Goal: Information Seeking & Learning: Learn about a topic

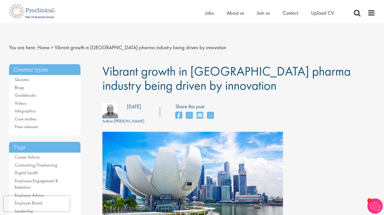
drag, startPoint x: 104, startPoint y: 74, endPoint x: 238, endPoint y: 89, distance: 135.0
click at [238, 89] on h1 "Vibrant growth in [GEOGRAPHIC_DATA] pharma industry being driven by innovation" at bounding box center [238, 78] width 273 height 28
drag, startPoint x: 201, startPoint y: 90, endPoint x: 102, endPoint y: 76, distance: 100.2
click at [102, 76] on span "Vibrant growth in [GEOGRAPHIC_DATA] pharma industry being driven by innovation" at bounding box center [226, 78] width 248 height 31
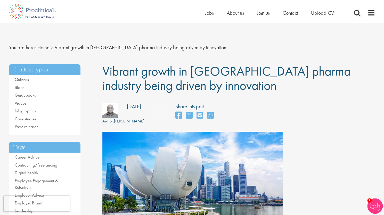
click at [102, 76] on span "Vibrant growth in [GEOGRAPHIC_DATA] pharma industry being driven by innovation" at bounding box center [226, 78] width 248 height 31
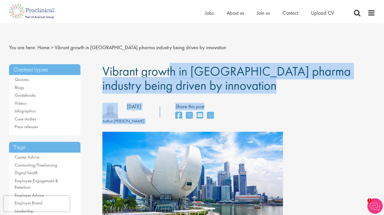
drag, startPoint x: 103, startPoint y: 72, endPoint x: 219, endPoint y: 94, distance: 118.8
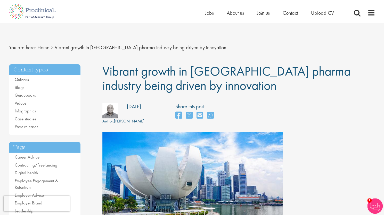
drag, startPoint x: 204, startPoint y: 85, endPoint x: 100, endPoint y: 68, distance: 104.9
